Goal: Navigation & Orientation: Find specific page/section

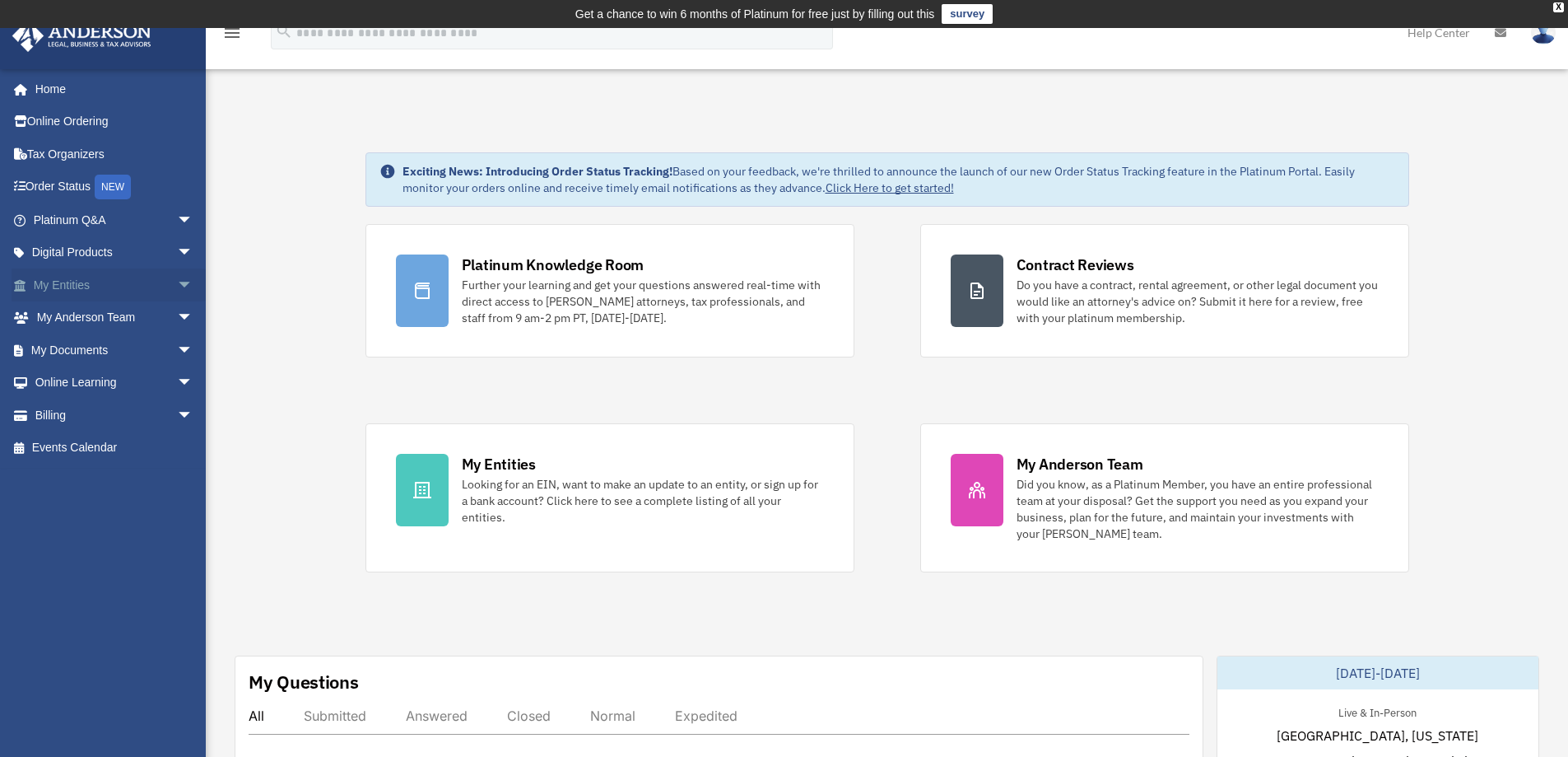
click at [177, 282] on span "arrow_drop_down" at bounding box center [193, 285] width 33 height 34
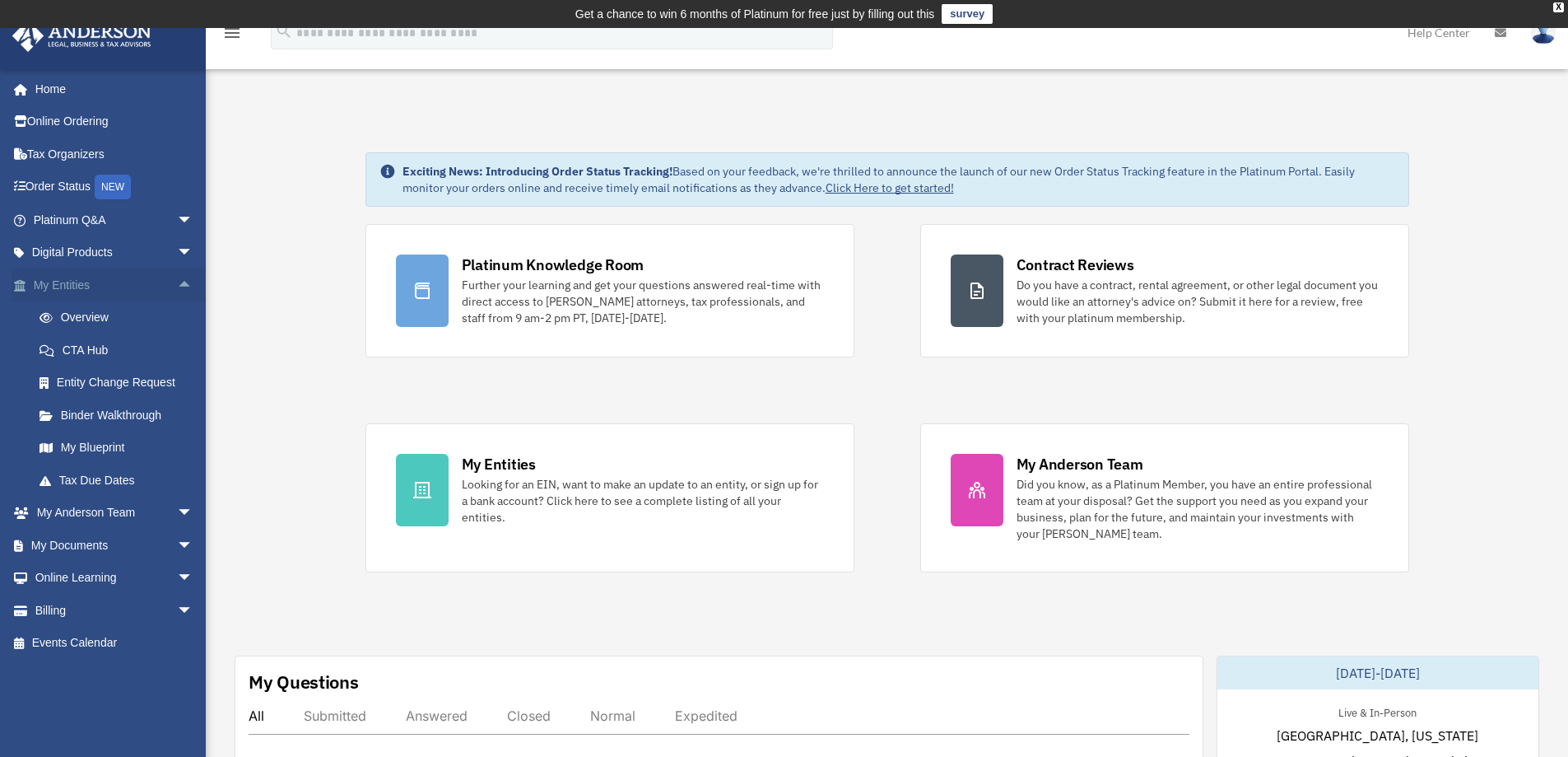
click at [177, 282] on span "arrow_drop_up" at bounding box center [193, 285] width 33 height 34
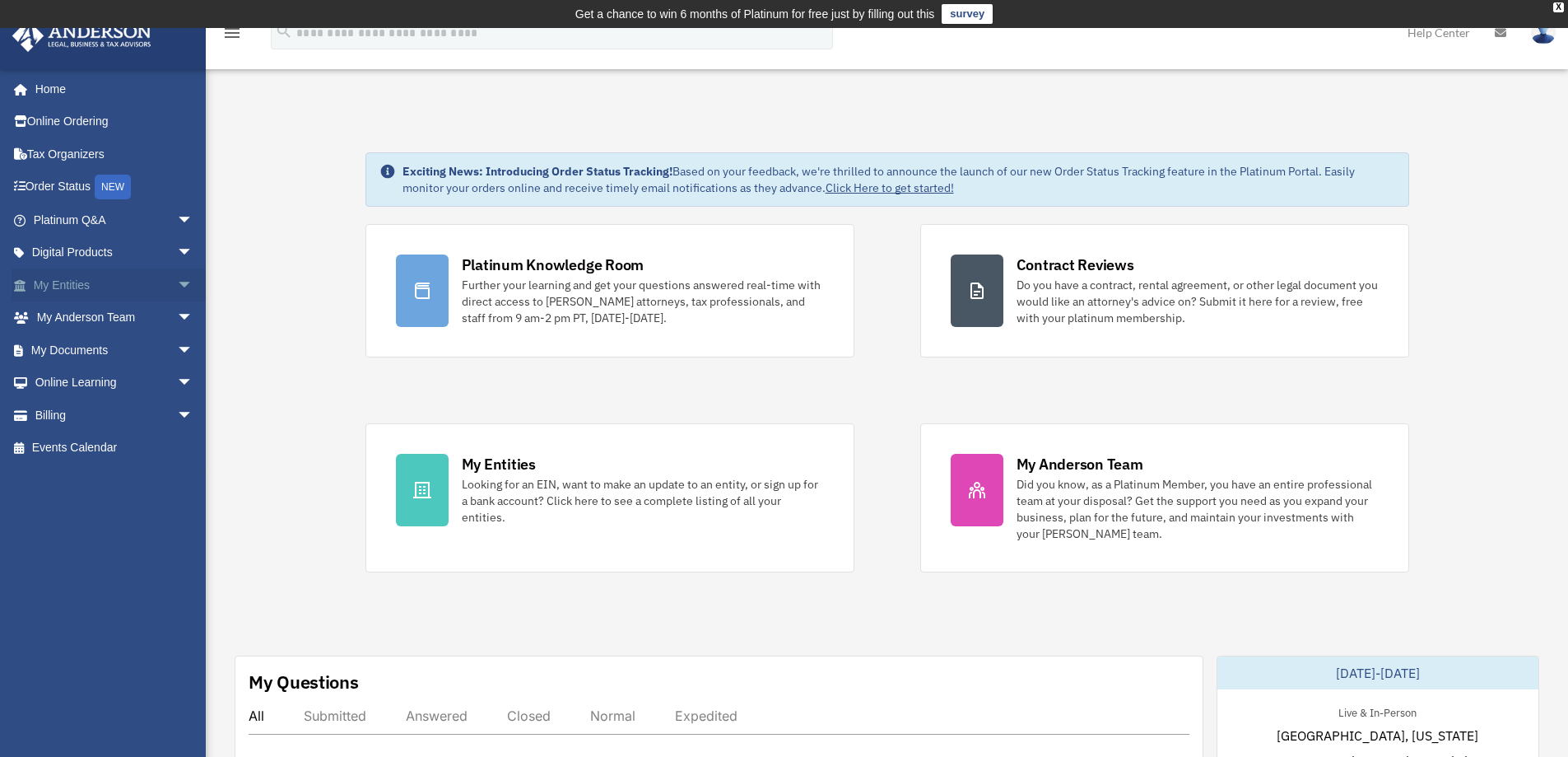
click at [177, 282] on span "arrow_drop_down" at bounding box center [193, 285] width 33 height 34
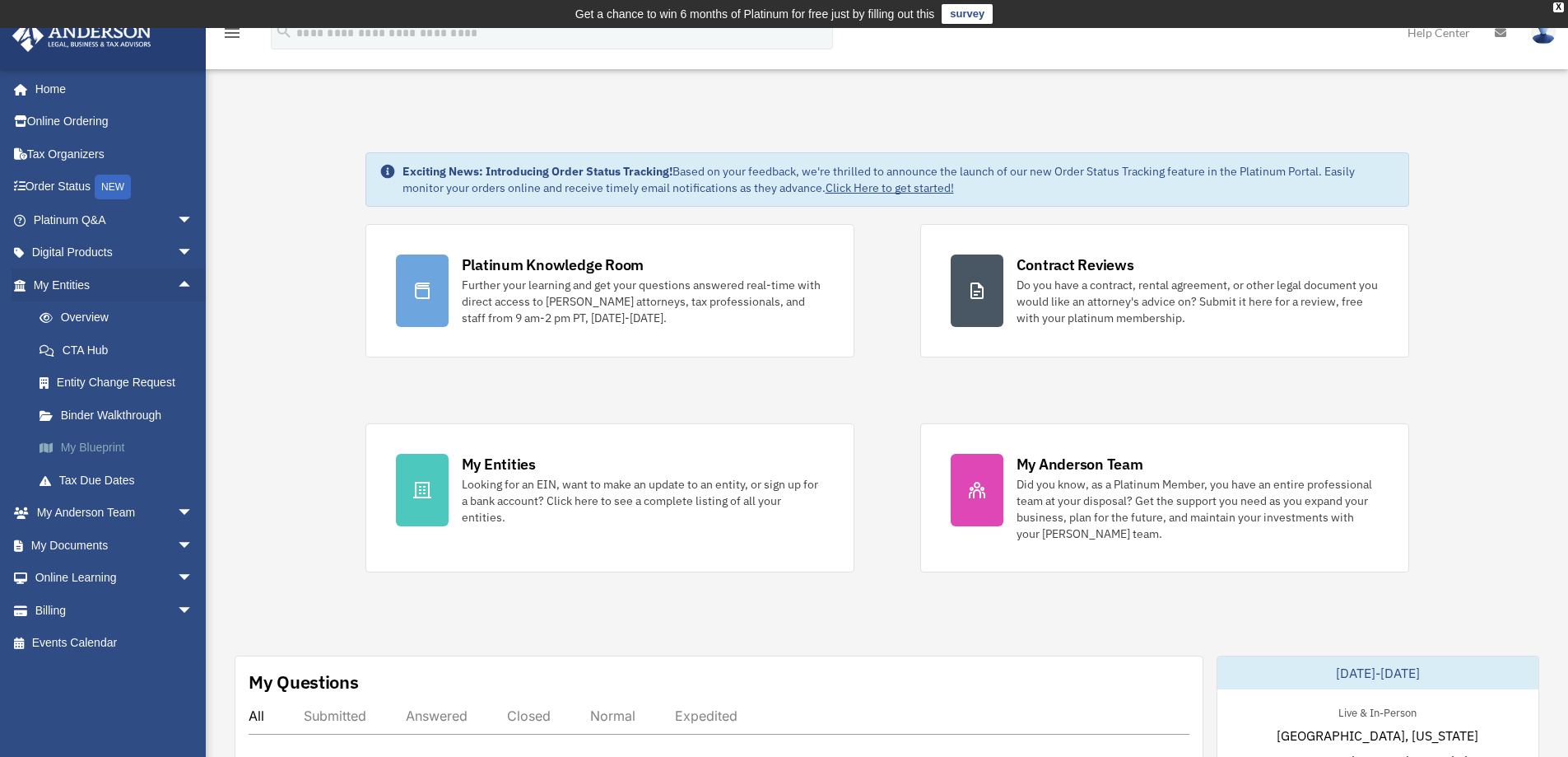
click at [96, 441] on link "My Blueprint" at bounding box center [120, 447] width 195 height 33
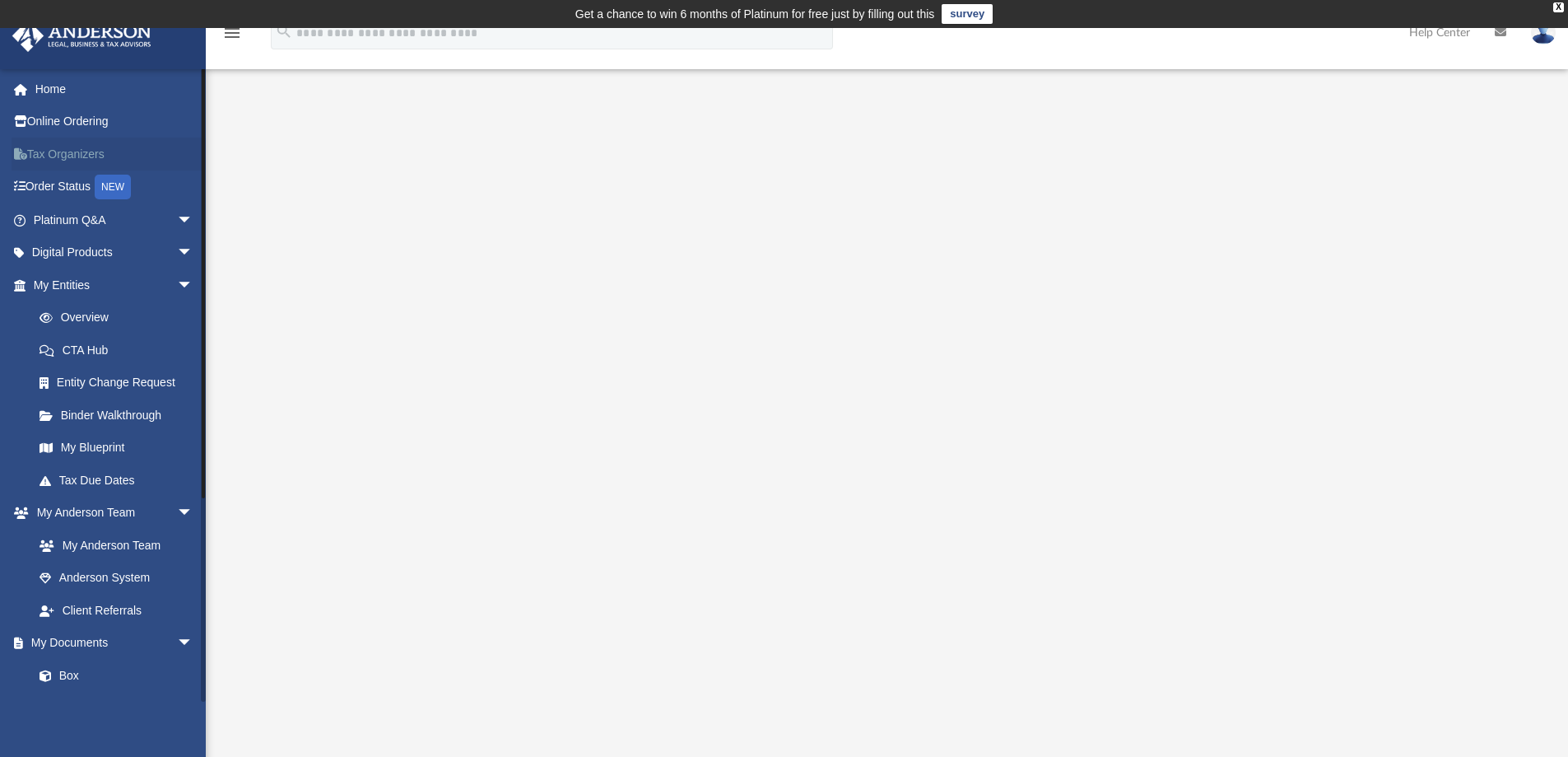
click at [93, 148] on link "Tax Organizers" at bounding box center [115, 154] width 207 height 33
click at [92, 218] on link "Platinum Q&A arrow_drop_down" at bounding box center [115, 219] width 207 height 33
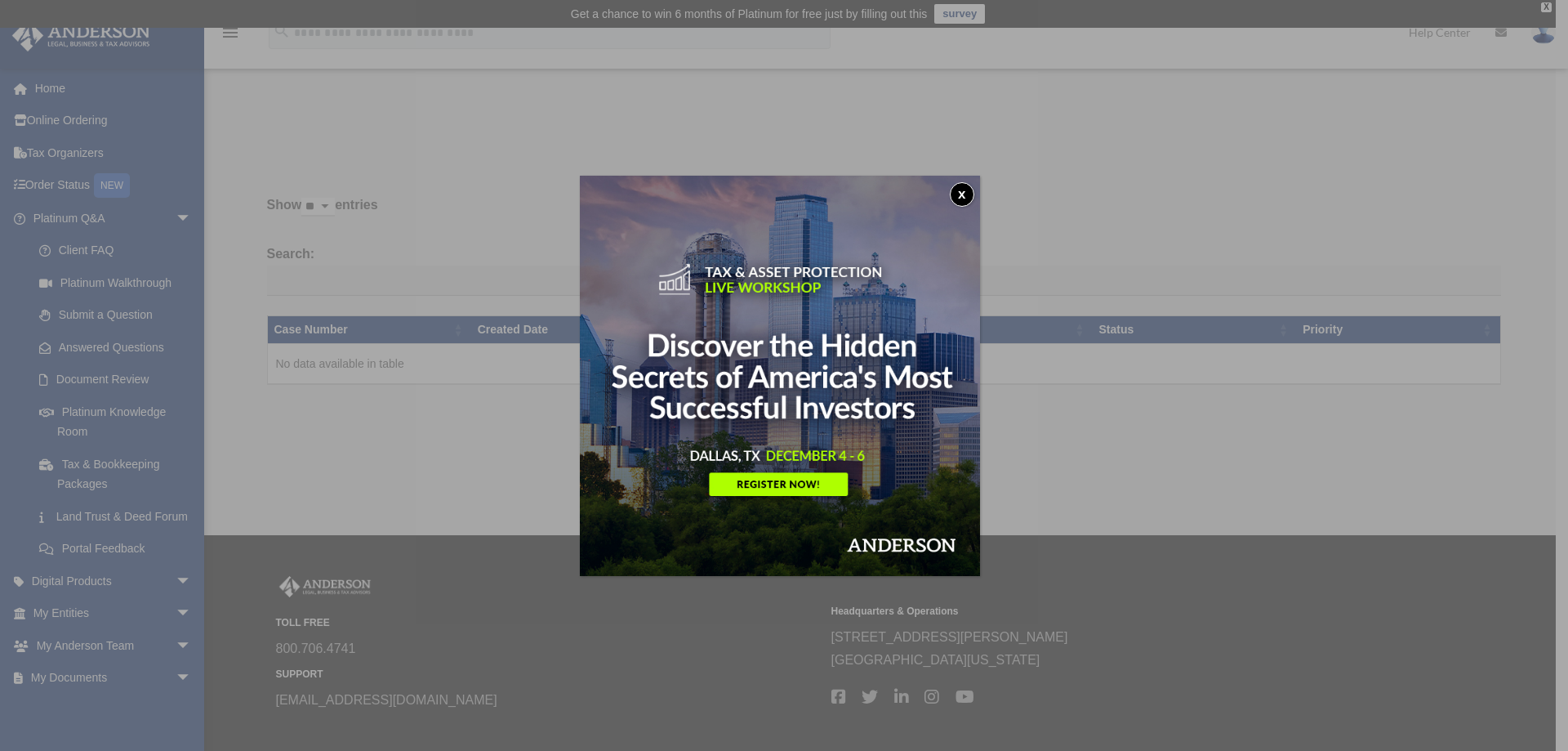
click at [965, 195] on button "x" at bounding box center [962, 194] width 24 height 24
